Goal: Task Accomplishment & Management: Complete application form

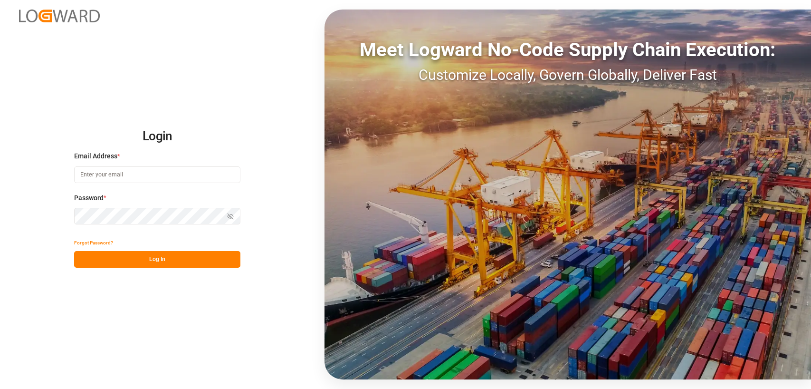
type input "[PERSON_NAME][EMAIL_ADDRESS][DOMAIN_NAME]"
click at [149, 259] on button "Log In" at bounding box center [157, 259] width 166 height 17
type input "[PERSON_NAME][EMAIL_ADDRESS][DOMAIN_NAME]"
click at [149, 259] on button "Log In" at bounding box center [157, 259] width 166 height 17
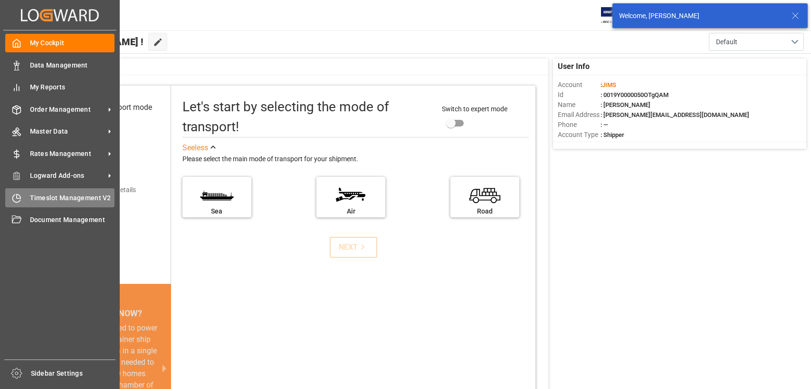
click at [60, 195] on span "Timeslot Management V2" at bounding box center [72, 198] width 85 height 10
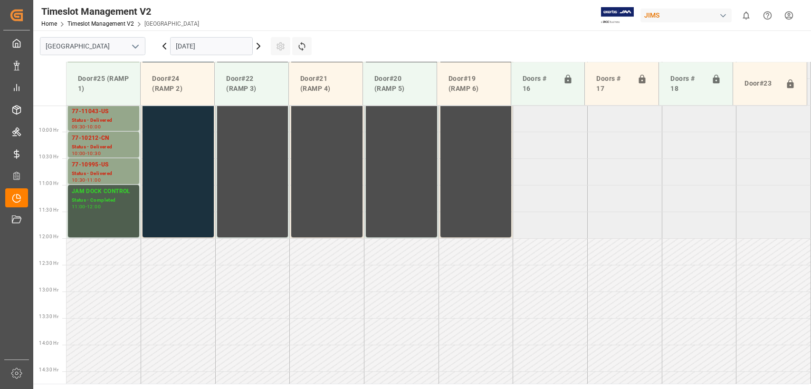
scroll to position [536, 0]
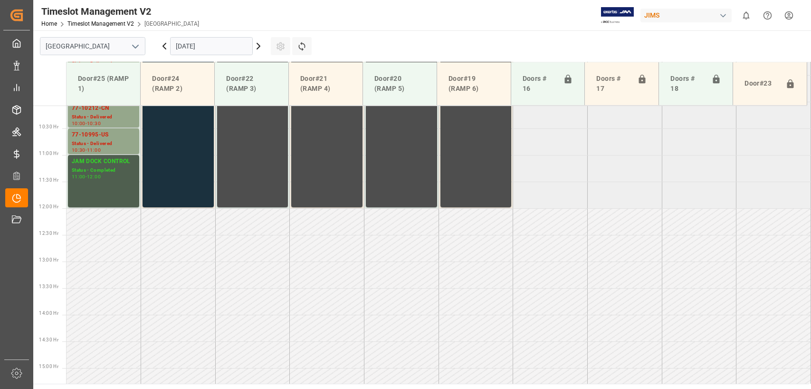
click at [239, 46] on input "[DATE]" at bounding box center [211, 46] width 83 height 18
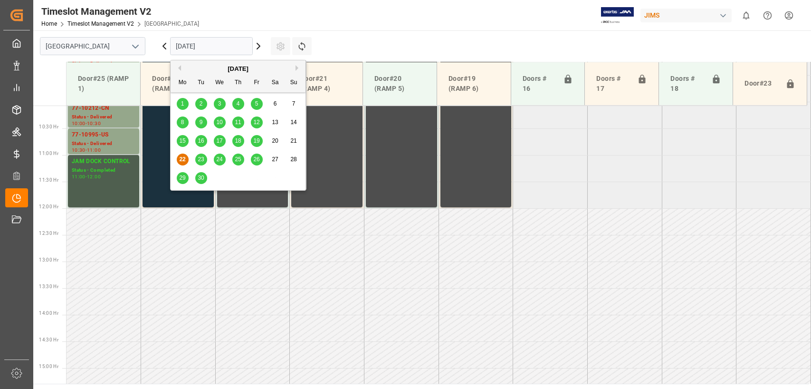
click at [201, 157] on span "23" at bounding box center [201, 159] width 6 height 7
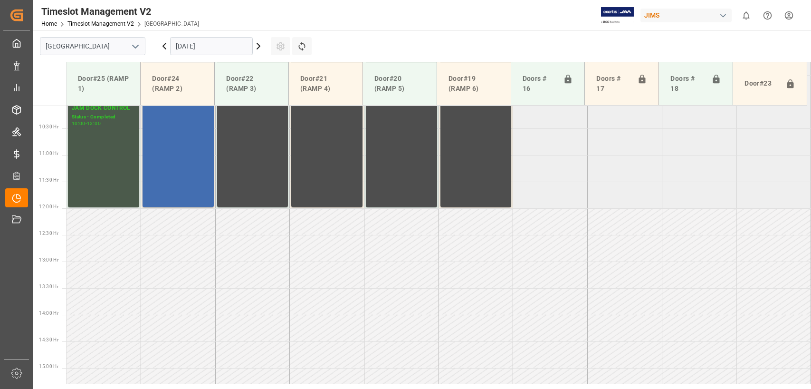
scroll to position [298, 0]
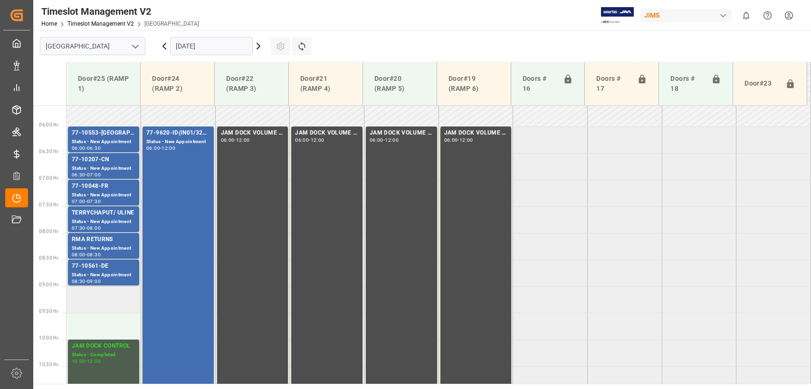
click at [73, 290] on td at bounding box center [104, 299] width 75 height 27
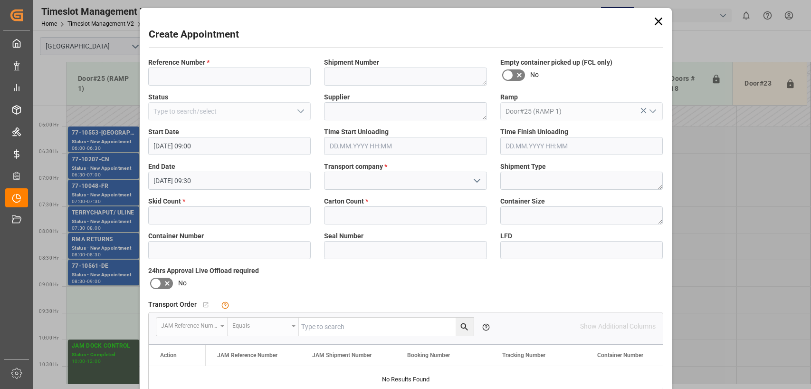
type input "[DATE] 09:00"
type input "[DATE] 09:30"
click at [166, 74] on input at bounding box center [229, 76] width 163 height 18
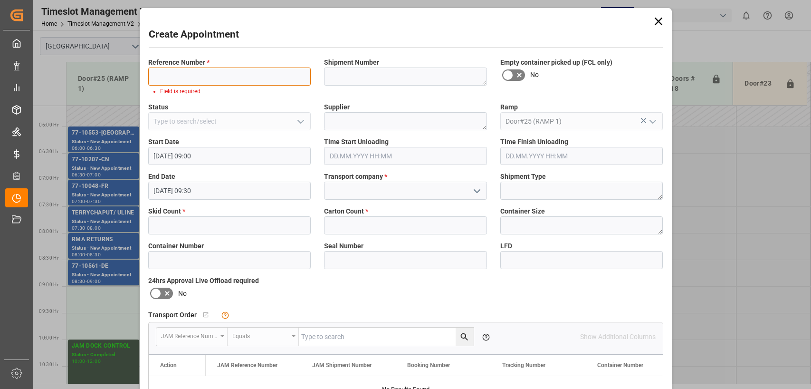
click at [158, 76] on input at bounding box center [229, 76] width 163 height 18
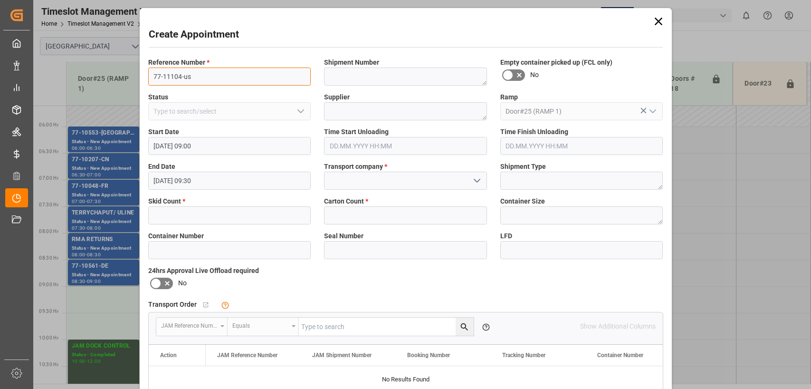
type input "77-11104-us"
type textarea "chauvet lighting"
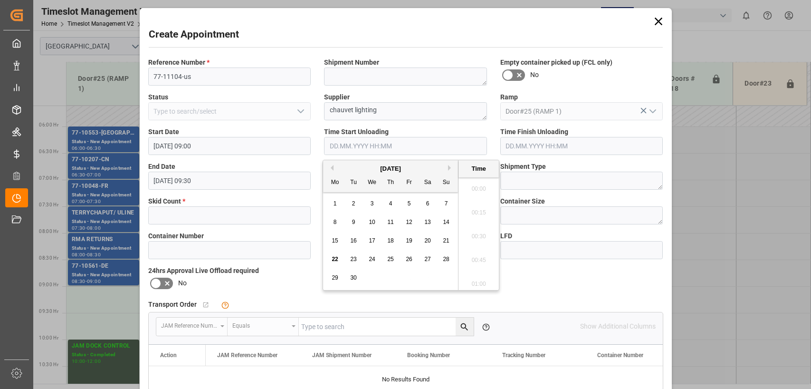
scroll to position [1025, 0]
click at [201, 210] on input "text" at bounding box center [229, 215] width 163 height 18
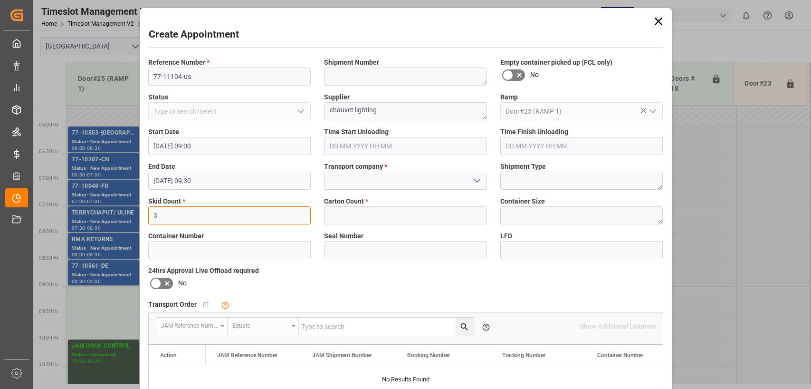
type input "3"
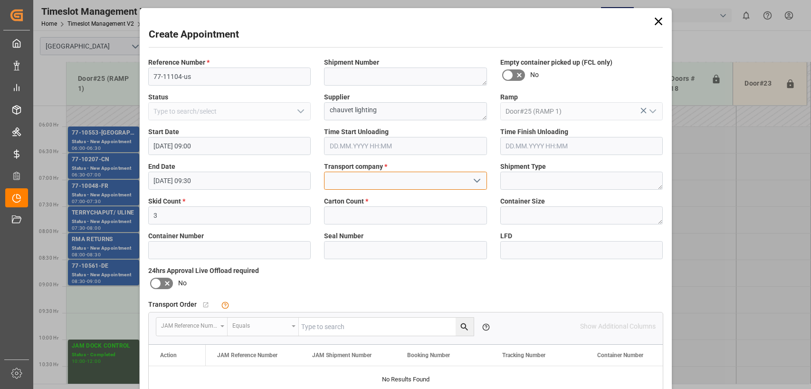
click at [335, 172] on input at bounding box center [405, 181] width 163 height 18
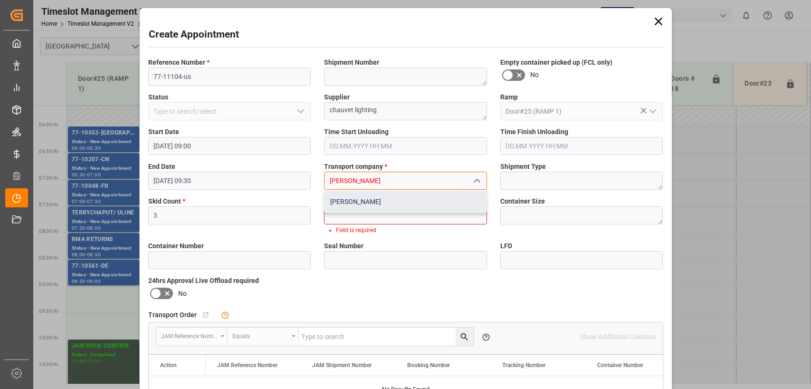
click at [346, 204] on div "[PERSON_NAME]" at bounding box center [405, 201] width 162 height 21
type input "[PERSON_NAME]"
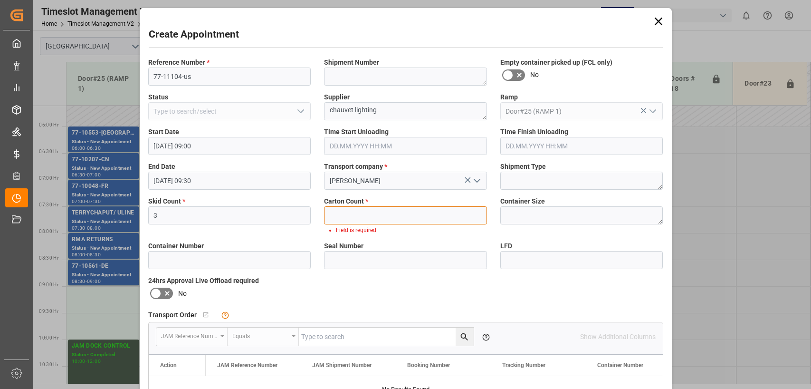
click at [349, 219] on input "text" at bounding box center [405, 215] width 163 height 18
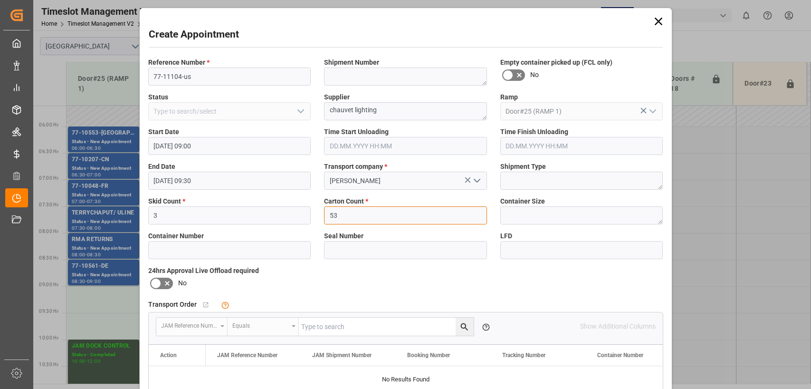
type input "53"
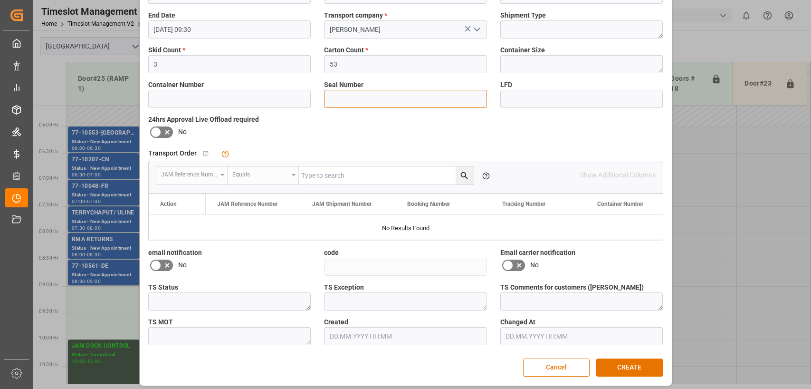
scroll to position [156, 0]
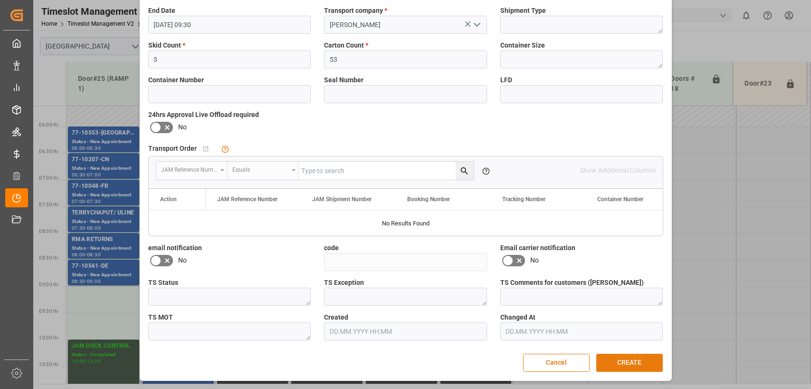
click at [620, 359] on button "CREATE" at bounding box center [629, 362] width 67 height 18
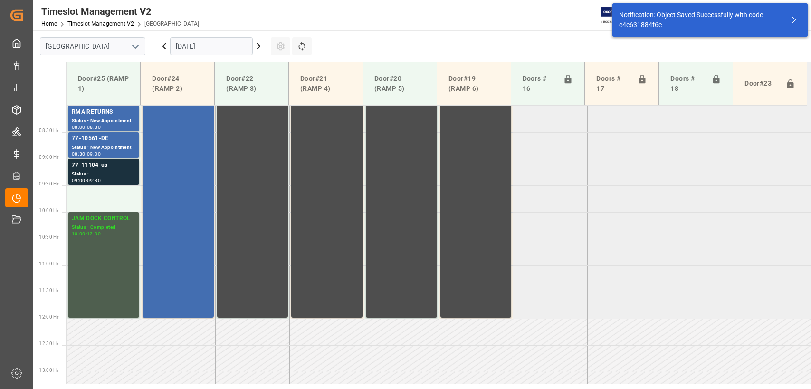
scroll to position [429, 0]
